Goal: Task Accomplishment & Management: Manage account settings

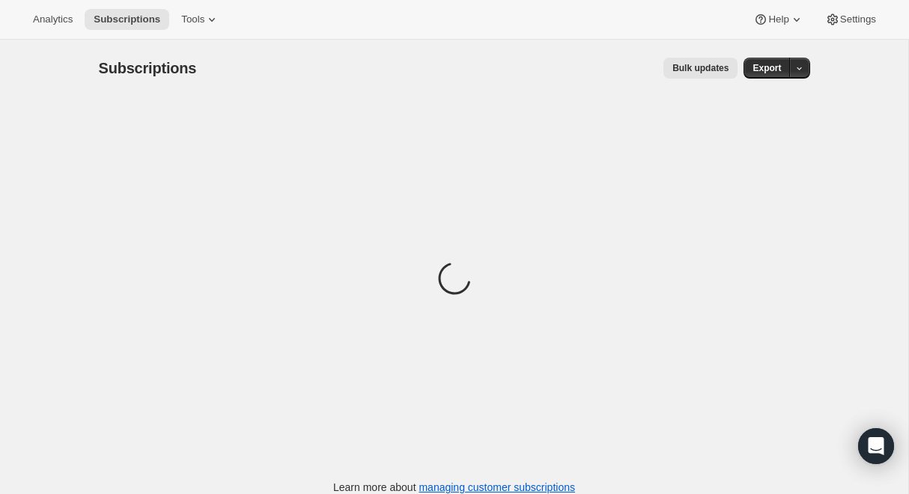
scroll to position [40, 0]
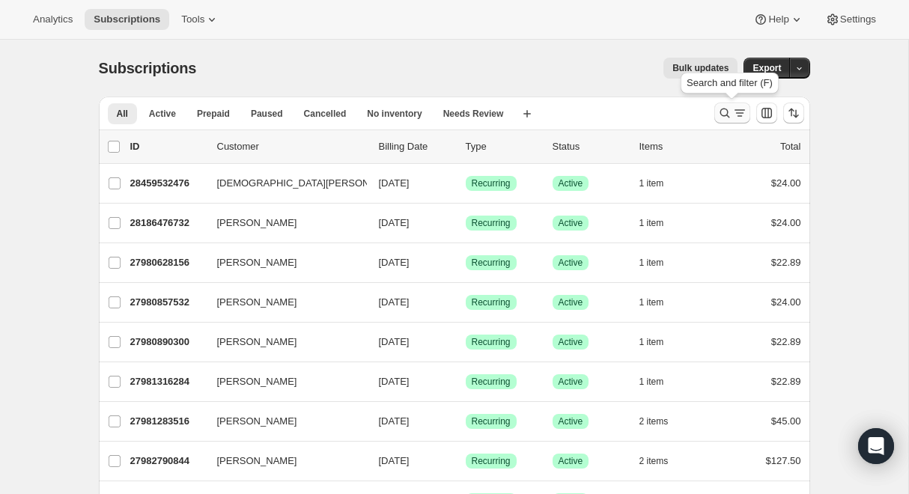
click at [724, 111] on icon "Search and filter results" at bounding box center [724, 113] width 15 height 15
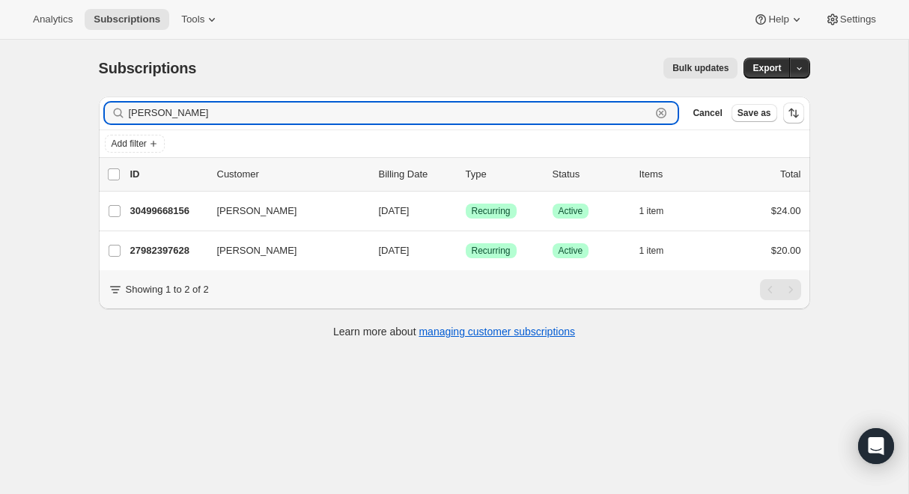
scroll to position [1, 0]
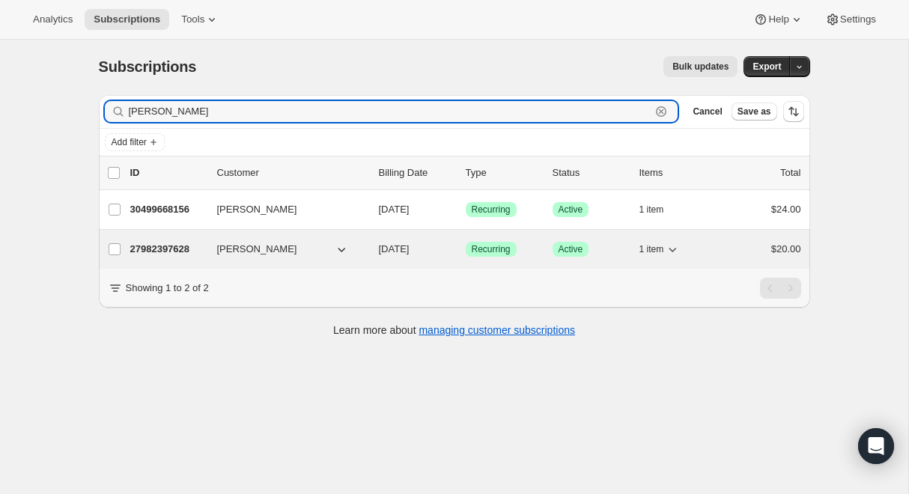
type input "[PERSON_NAME]"
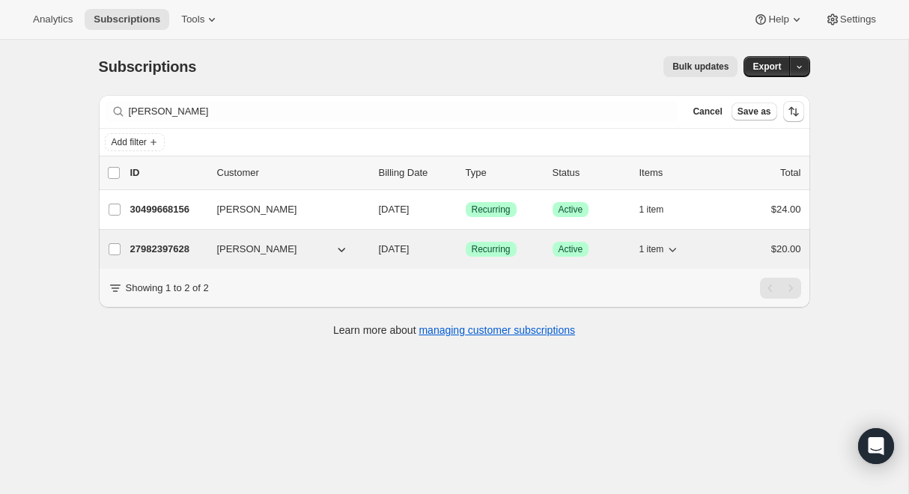
click at [249, 247] on span "[PERSON_NAME]" at bounding box center [257, 249] width 80 height 15
click at [379, 249] on span "[DATE]" at bounding box center [394, 248] width 31 height 11
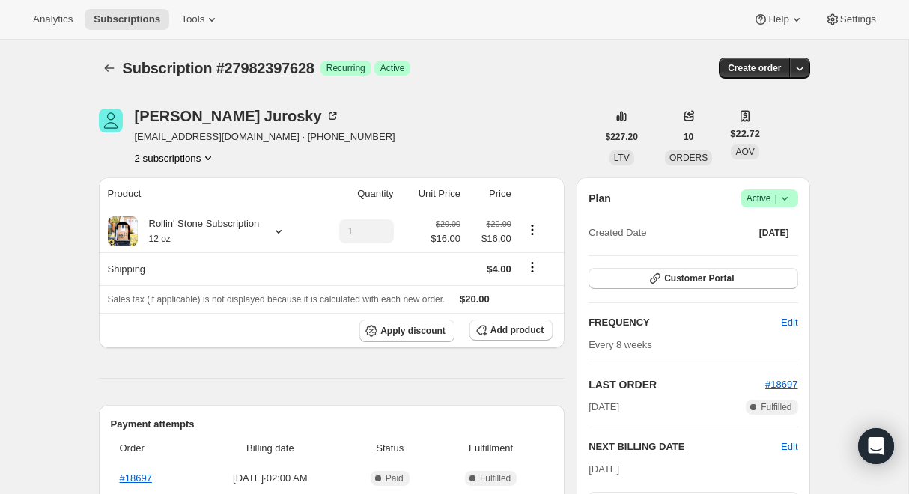
click at [782, 205] on icon at bounding box center [784, 198] width 15 height 15
click at [797, 251] on span "Cancel subscription" at bounding box center [765, 253] width 85 height 11
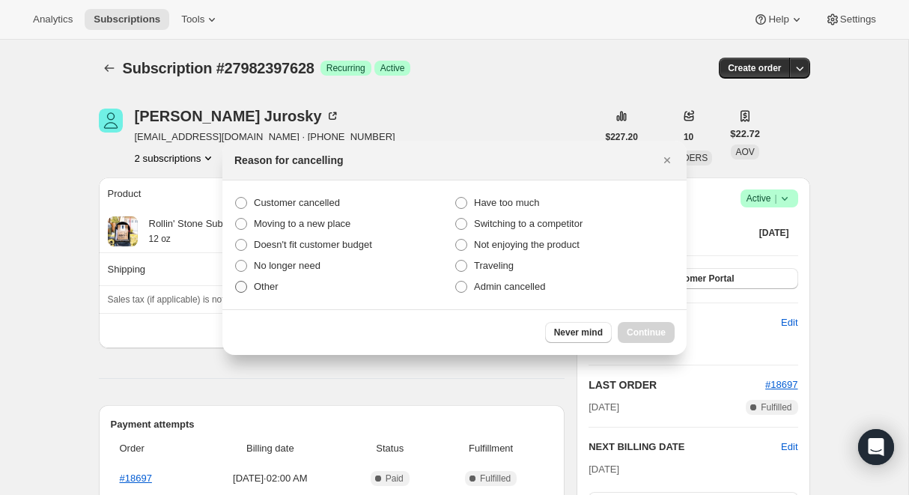
click at [240, 291] on span ":rc0:" at bounding box center [241, 287] width 12 height 12
click at [236, 282] on input "Other" at bounding box center [235, 281] width 1 height 1
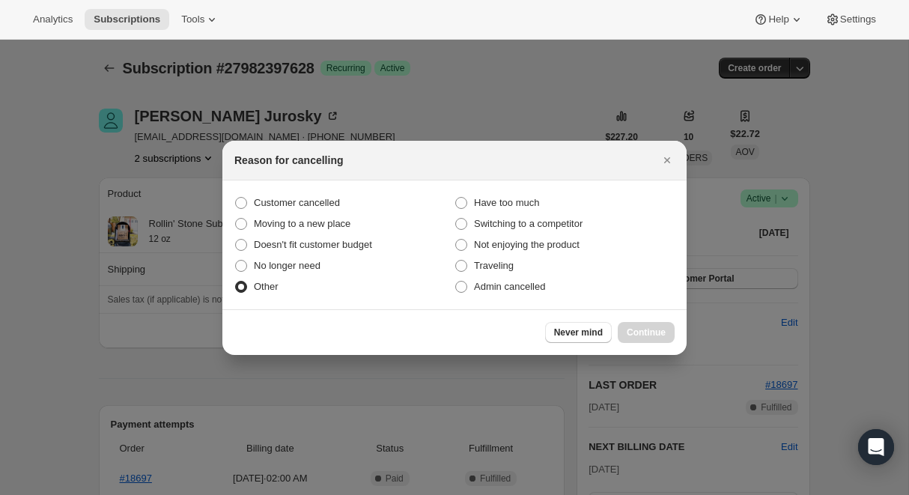
radio input "true"
click at [649, 320] on div "Never mind Continue" at bounding box center [454, 332] width 464 height 46
click at [645, 336] on span "Continue" at bounding box center [646, 332] width 39 height 12
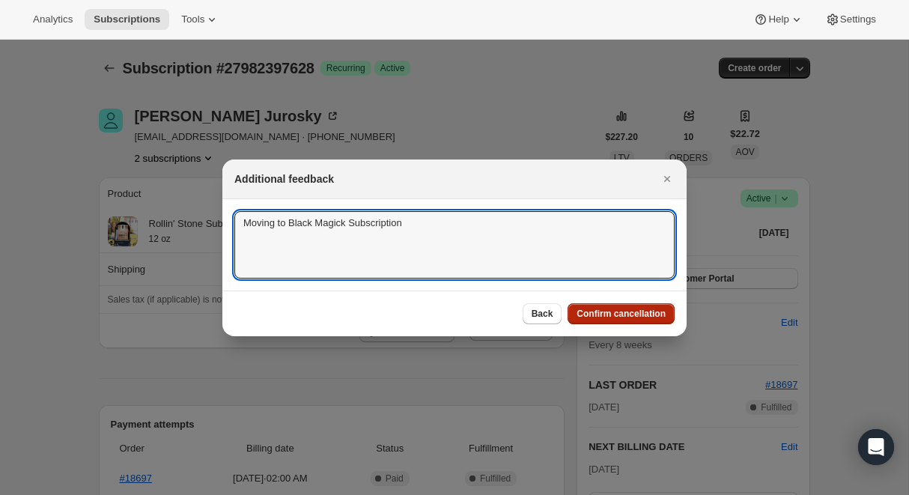
type textarea "Moving to Black Magick Subscription"
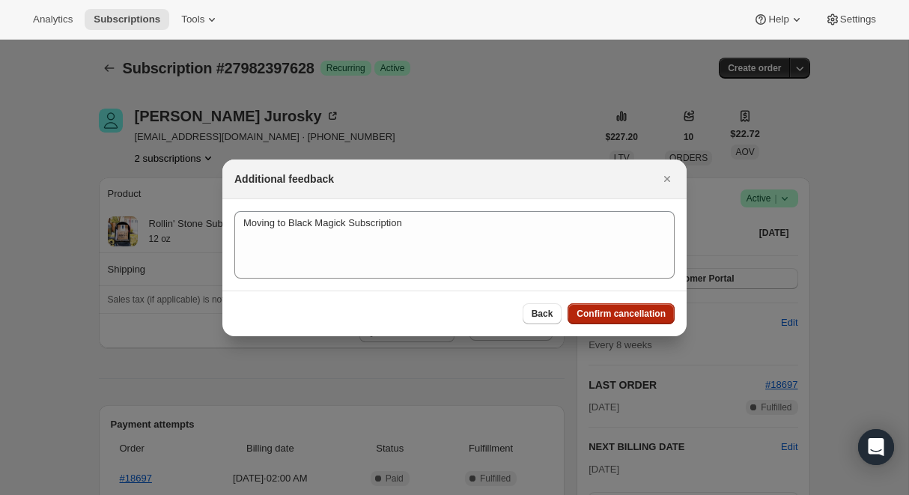
click at [629, 304] on div "Back Confirm cancellation" at bounding box center [454, 314] width 464 height 46
click at [628, 311] on span "Confirm cancellation" at bounding box center [621, 314] width 89 height 12
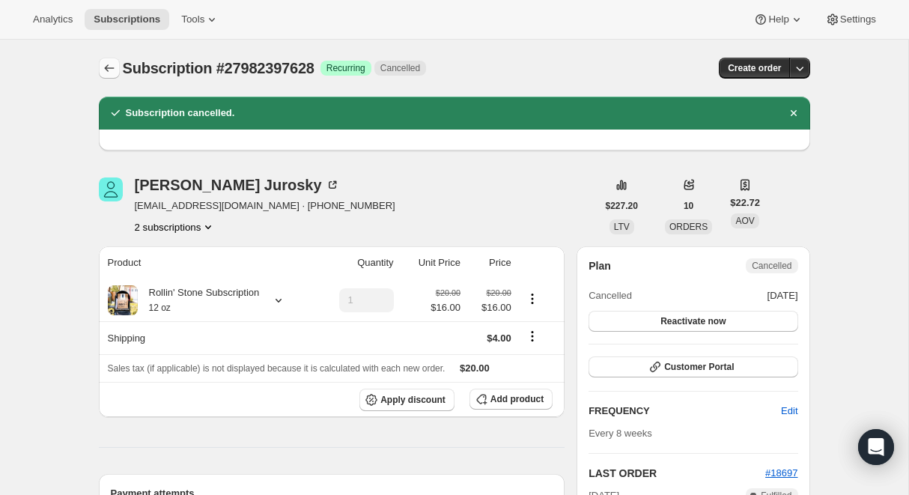
click at [106, 69] on icon "Subscriptions" at bounding box center [109, 67] width 10 height 7
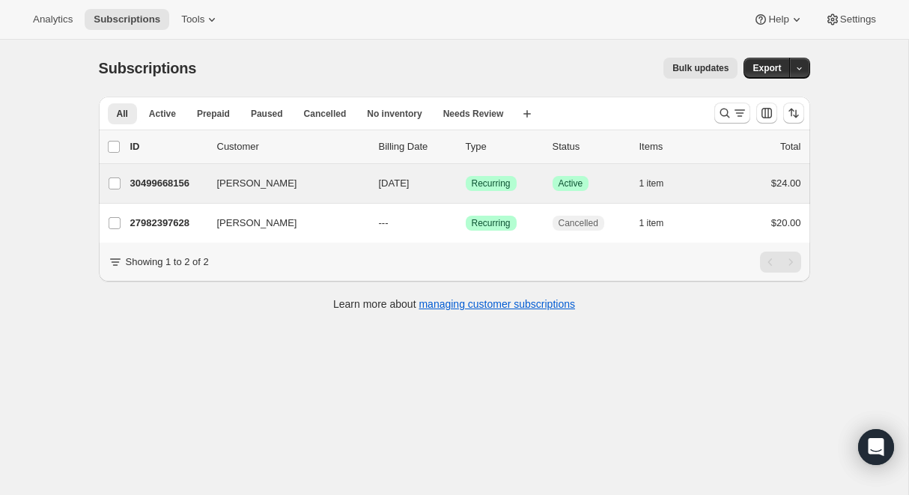
click at [201, 195] on div "[PERSON_NAME] 30499668156 [PERSON_NAME] [DATE] Success Recurring Success Active…" at bounding box center [454, 183] width 711 height 39
click at [267, 195] on div "[PERSON_NAME] 30499668156 [PERSON_NAME] [DATE] Success Recurring Success Active…" at bounding box center [454, 183] width 711 height 39
click at [753, 183] on div "$24.00" at bounding box center [763, 183] width 75 height 15
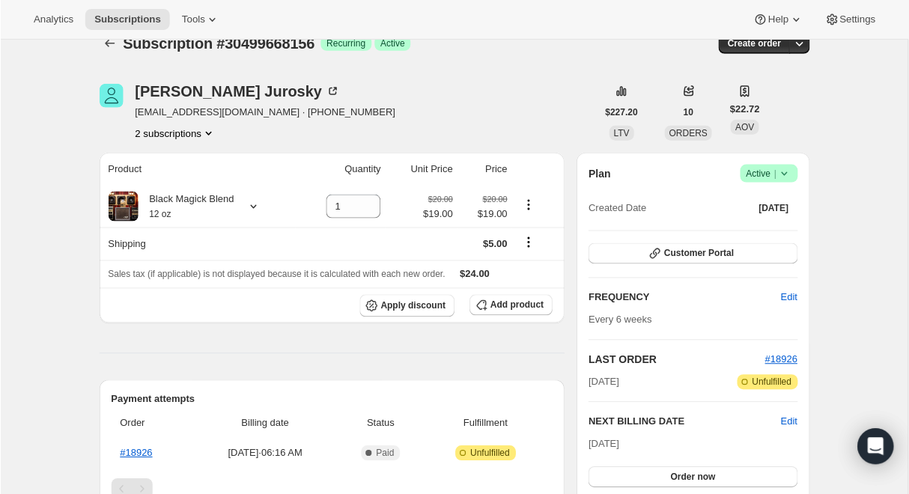
scroll to position [42, 0]
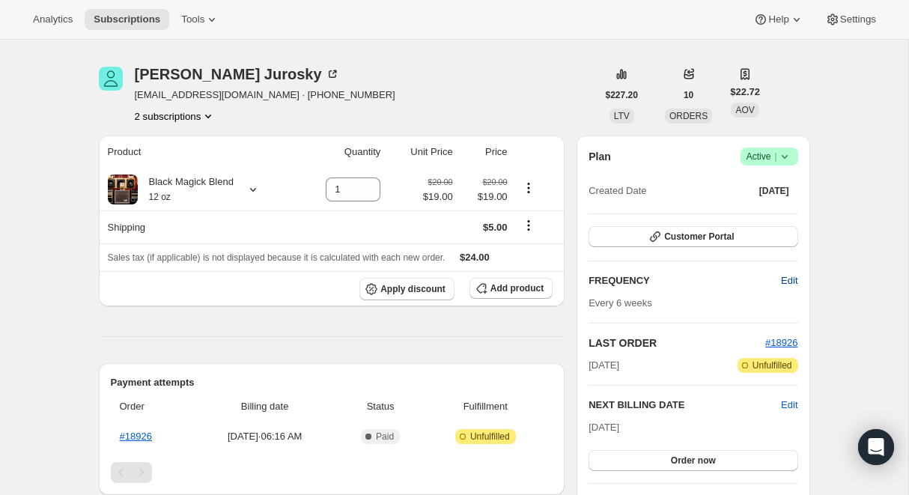
click at [794, 281] on span "Edit" at bounding box center [789, 280] width 16 height 15
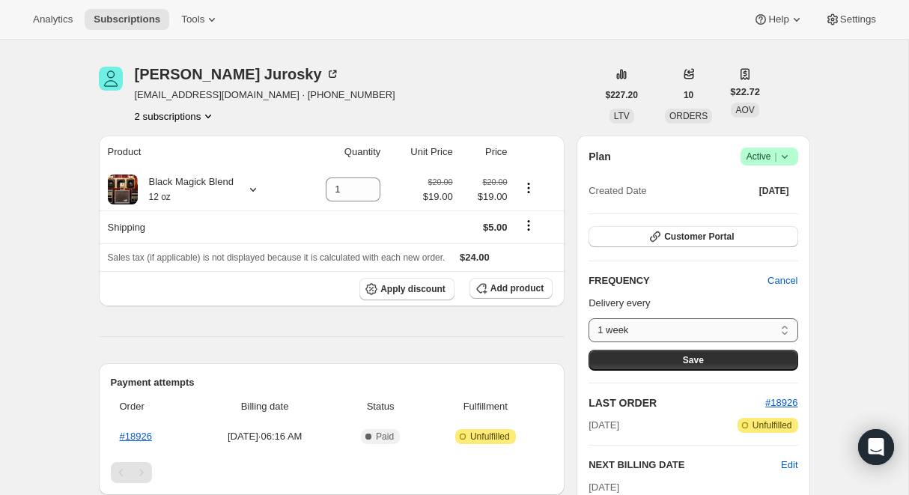
select select "custom"
select select "MONTH"
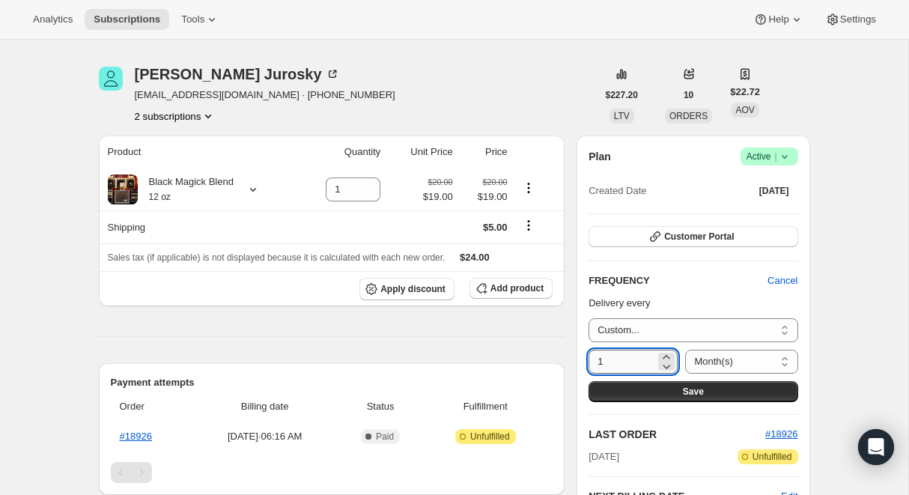
click at [616, 362] on input "1" at bounding box center [622, 362] width 67 height 24
select select "WEEK"
click at [624, 356] on input "number" at bounding box center [622, 362] width 67 height 24
type input "8"
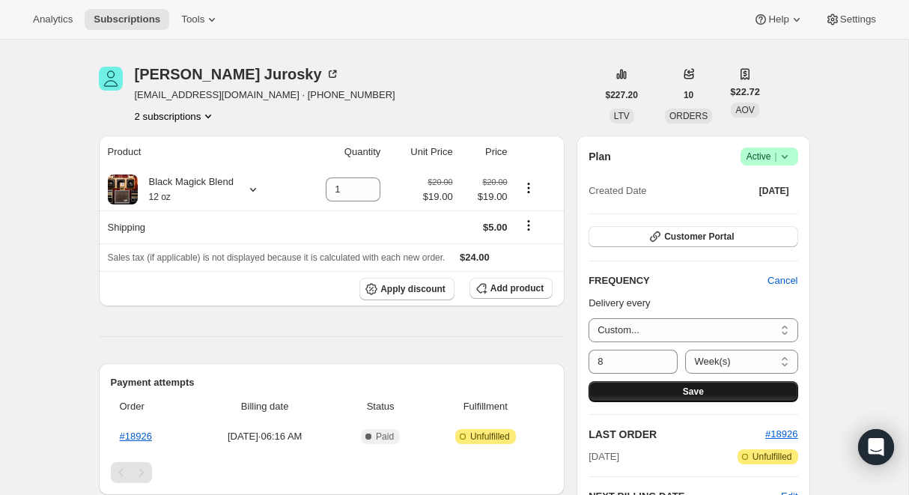
click at [703, 384] on button "Save" at bounding box center [693, 391] width 209 height 21
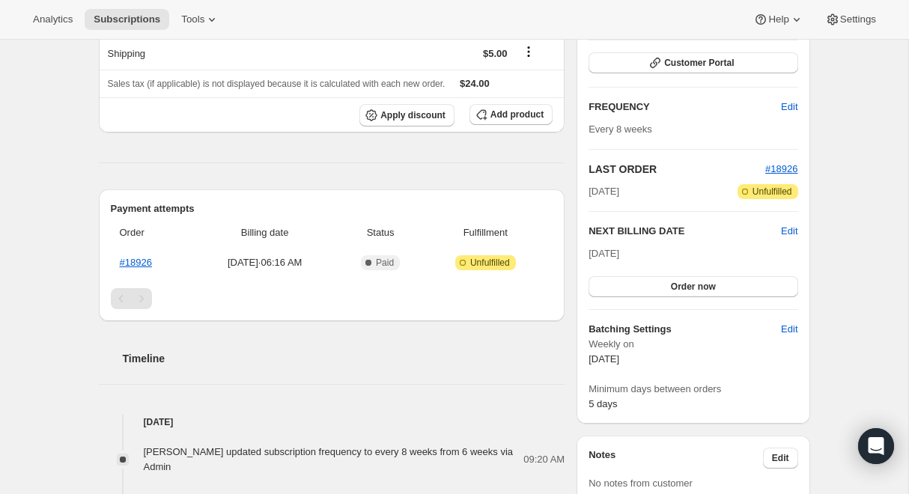
scroll to position [0, 0]
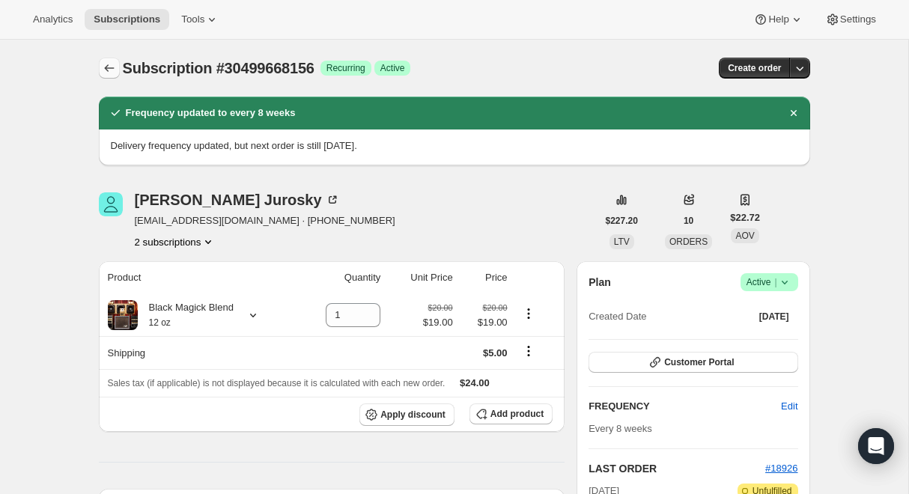
click at [100, 63] on button "Subscriptions" at bounding box center [109, 68] width 21 height 21
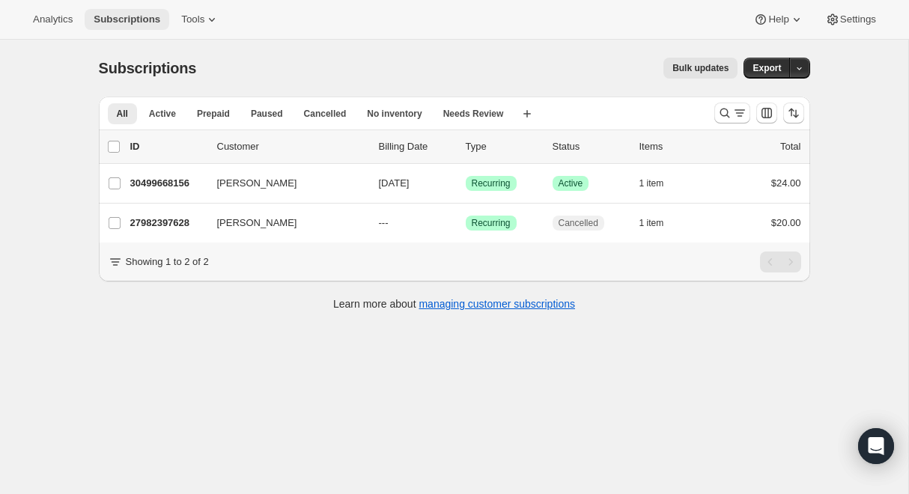
click at [106, 19] on span "Subscriptions" at bounding box center [127, 19] width 67 height 12
click at [718, 107] on icon "Search and filter results" at bounding box center [724, 113] width 15 height 15
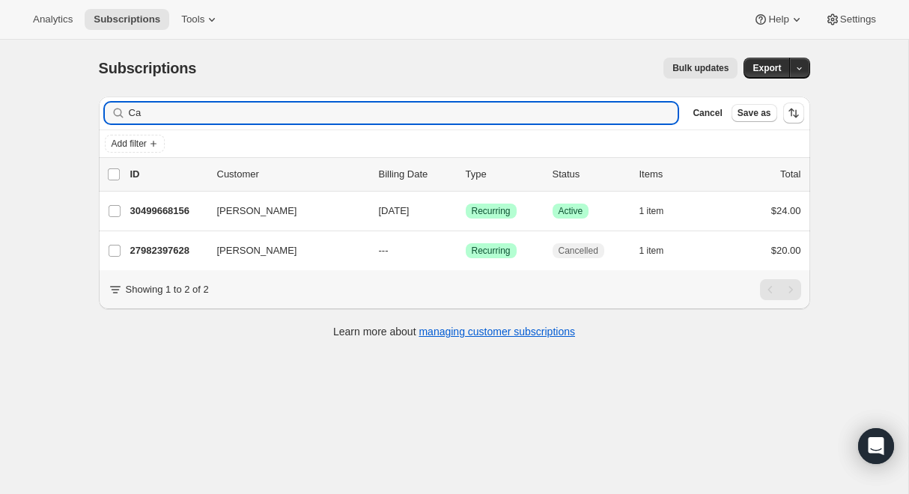
type input "C"
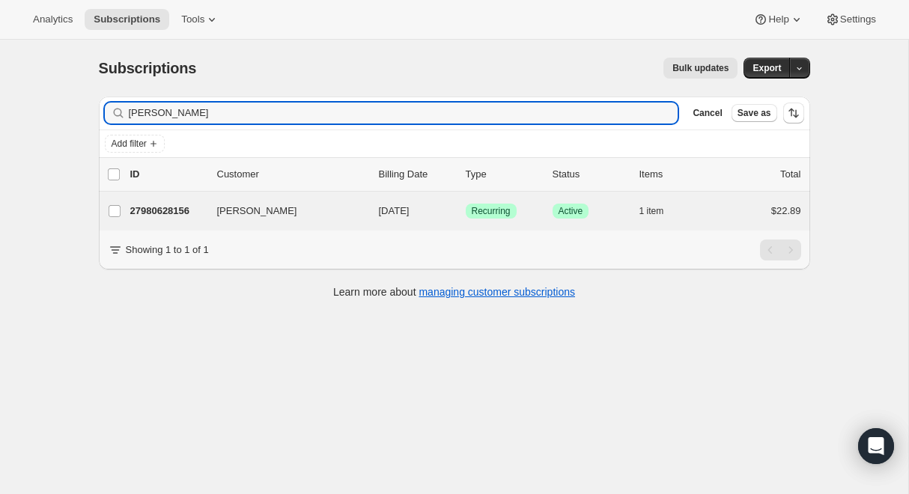
type input "[PERSON_NAME]"
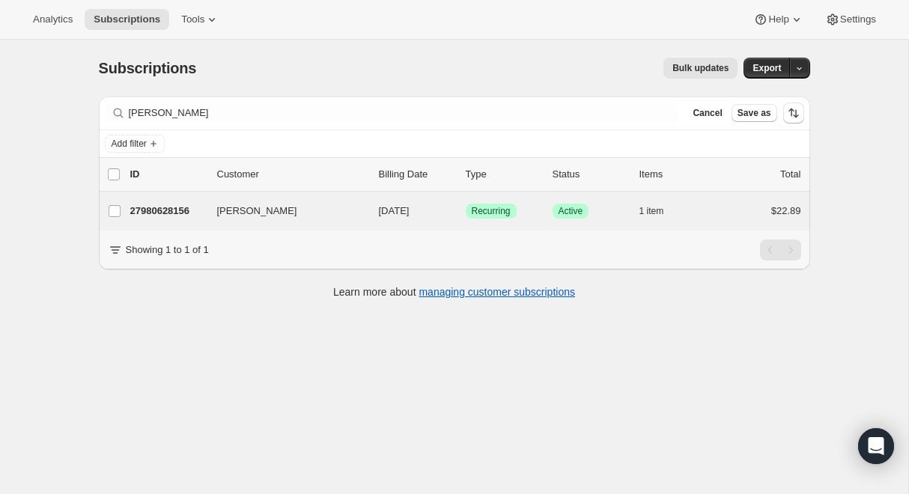
click at [189, 198] on div "[PERSON_NAME] 27980628156 [PERSON_NAME] [DATE] Success Recurring Success Active…" at bounding box center [454, 211] width 711 height 39
click at [323, 203] on div "27980628156 [PERSON_NAME] [DATE] Success Recurring Success Active 1 item $22.89" at bounding box center [465, 211] width 671 height 21
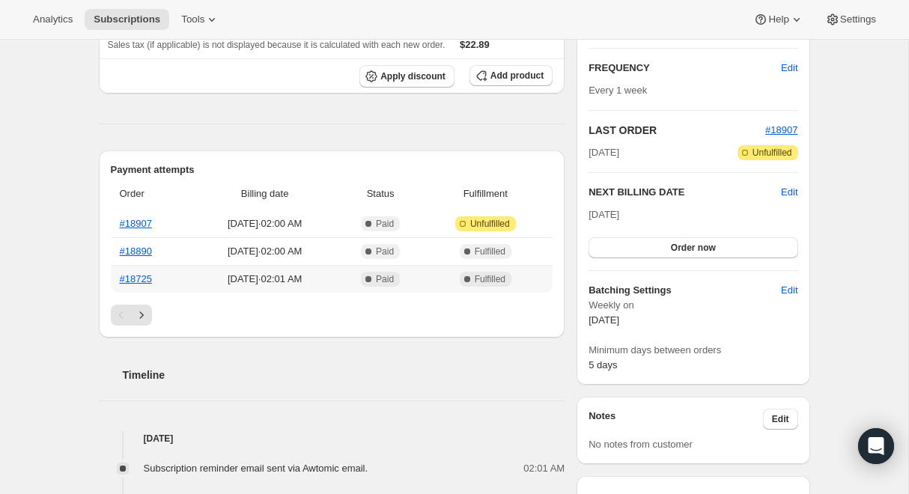
scroll to position [256, 0]
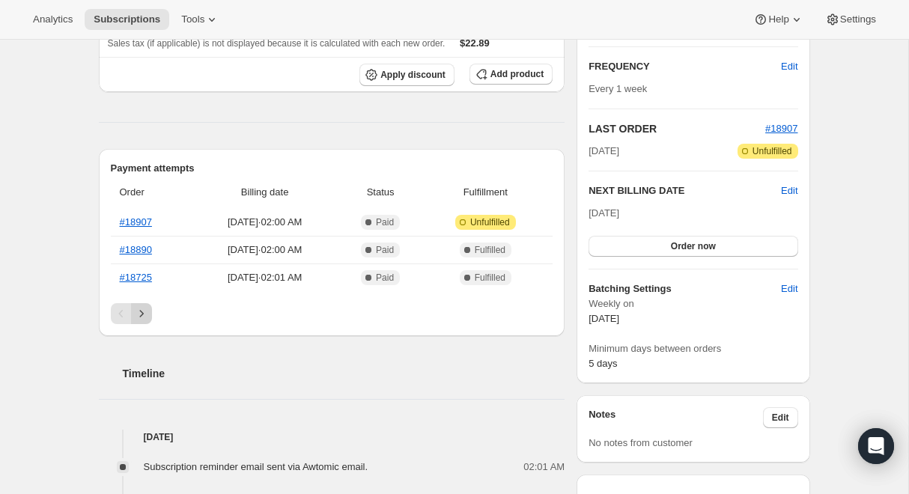
click at [133, 323] on button "Next" at bounding box center [141, 313] width 21 height 21
click at [121, 321] on icon "Previous" at bounding box center [121, 313] width 15 height 15
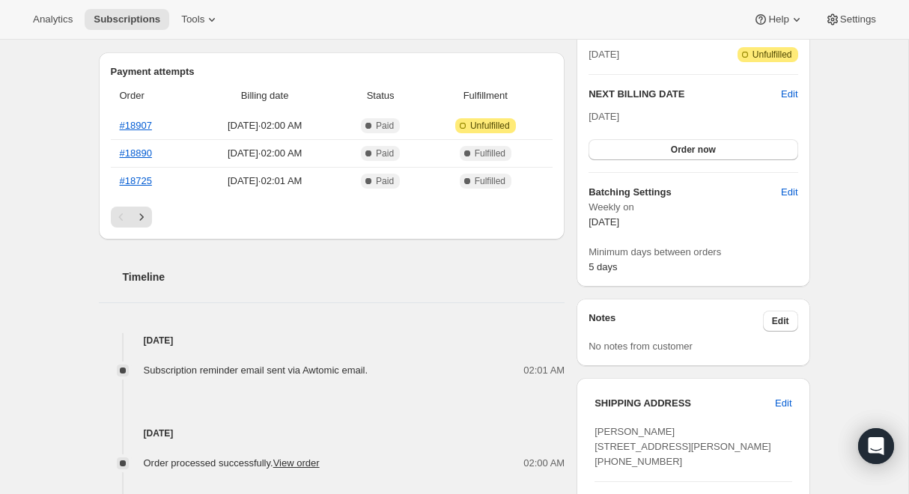
scroll to position [352, 0]
click at [225, 181] on span "[DATE] · 02:01 AM" at bounding box center [265, 181] width 138 height 15
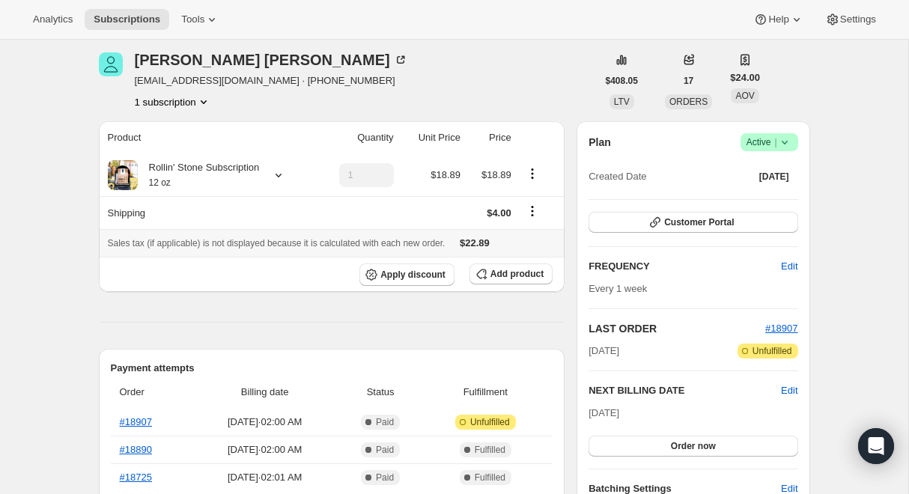
scroll to position [58, 0]
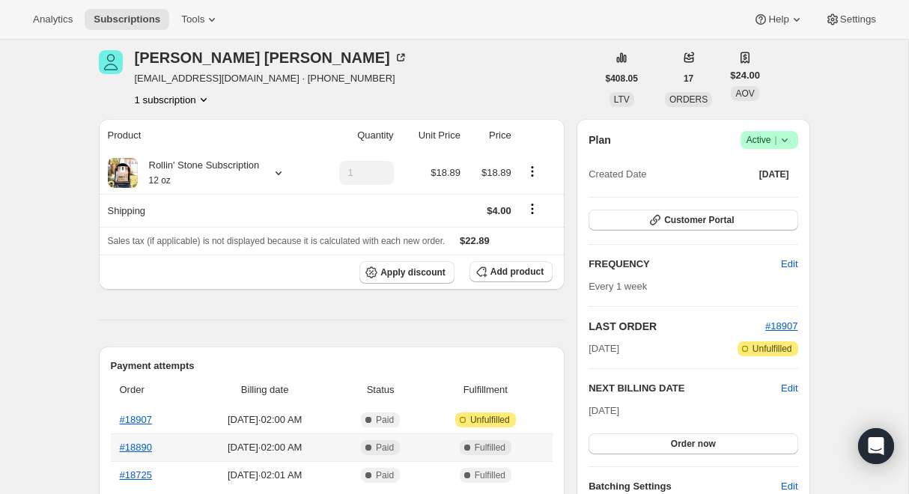
click at [228, 453] on span "[DATE] · 02:00 AM" at bounding box center [265, 447] width 138 height 15
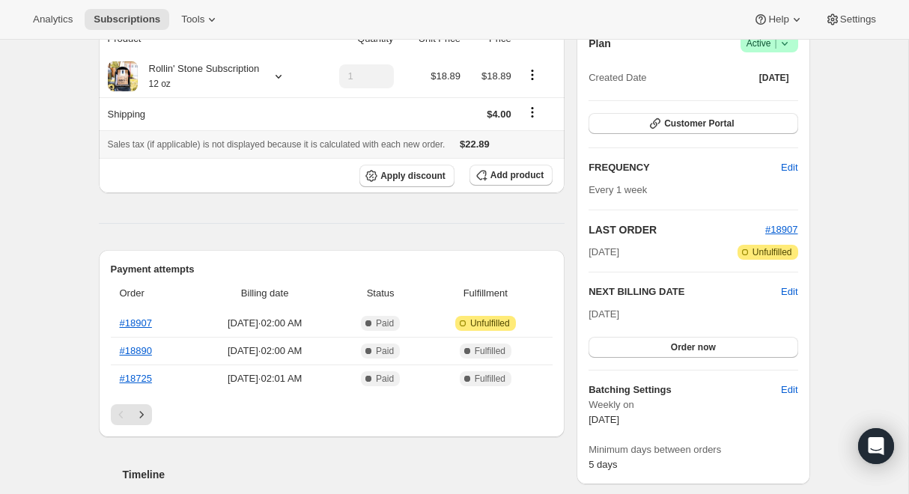
scroll to position [158, 0]
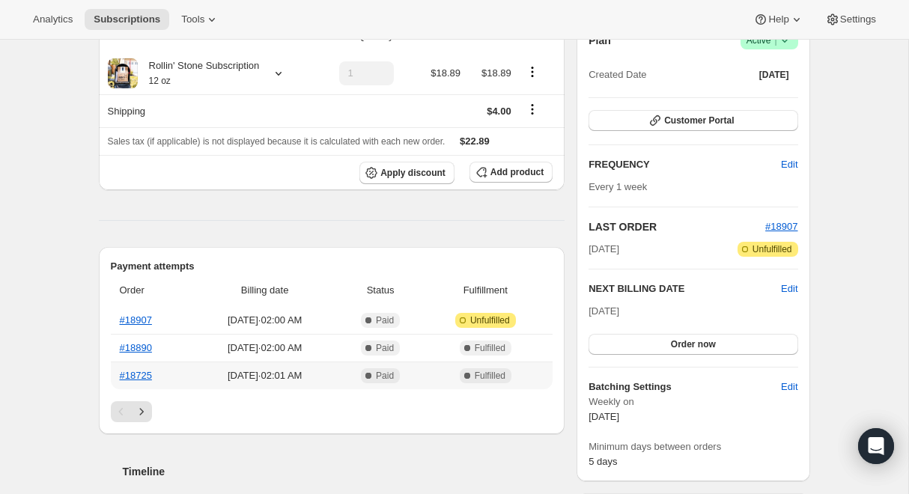
click at [261, 379] on span "[DATE] · 02:01 AM" at bounding box center [265, 375] width 138 height 15
click at [230, 362] on td "[DATE] · 02:00 AM" at bounding box center [265, 348] width 147 height 28
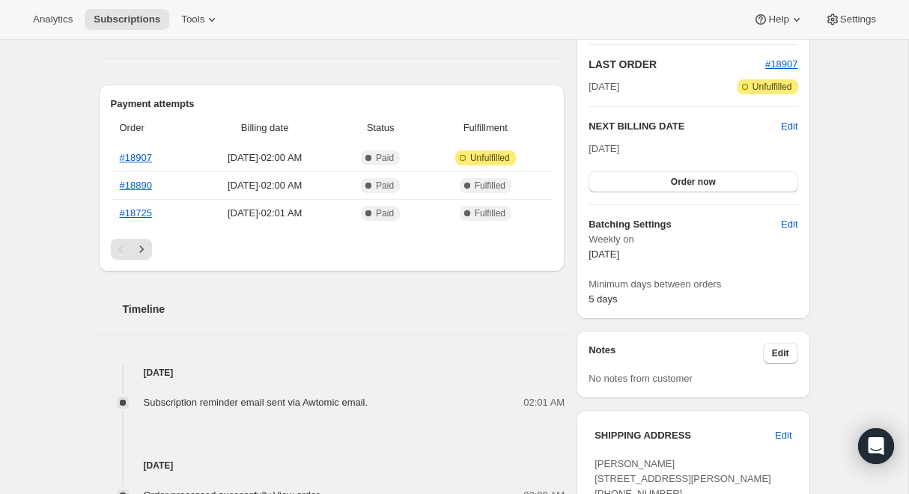
scroll to position [321, 0]
